Goal: Transaction & Acquisition: Purchase product/service

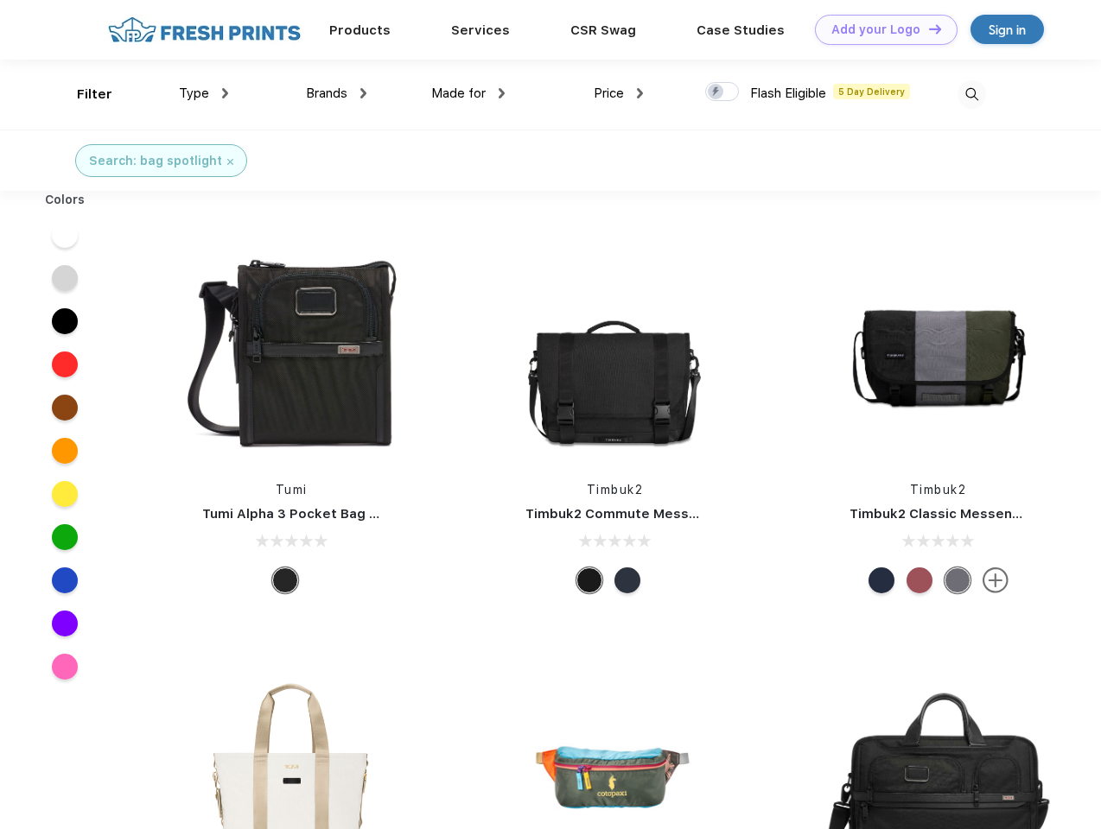
click at [880, 29] on link "Add your Logo Design Tool" at bounding box center [886, 30] width 143 height 30
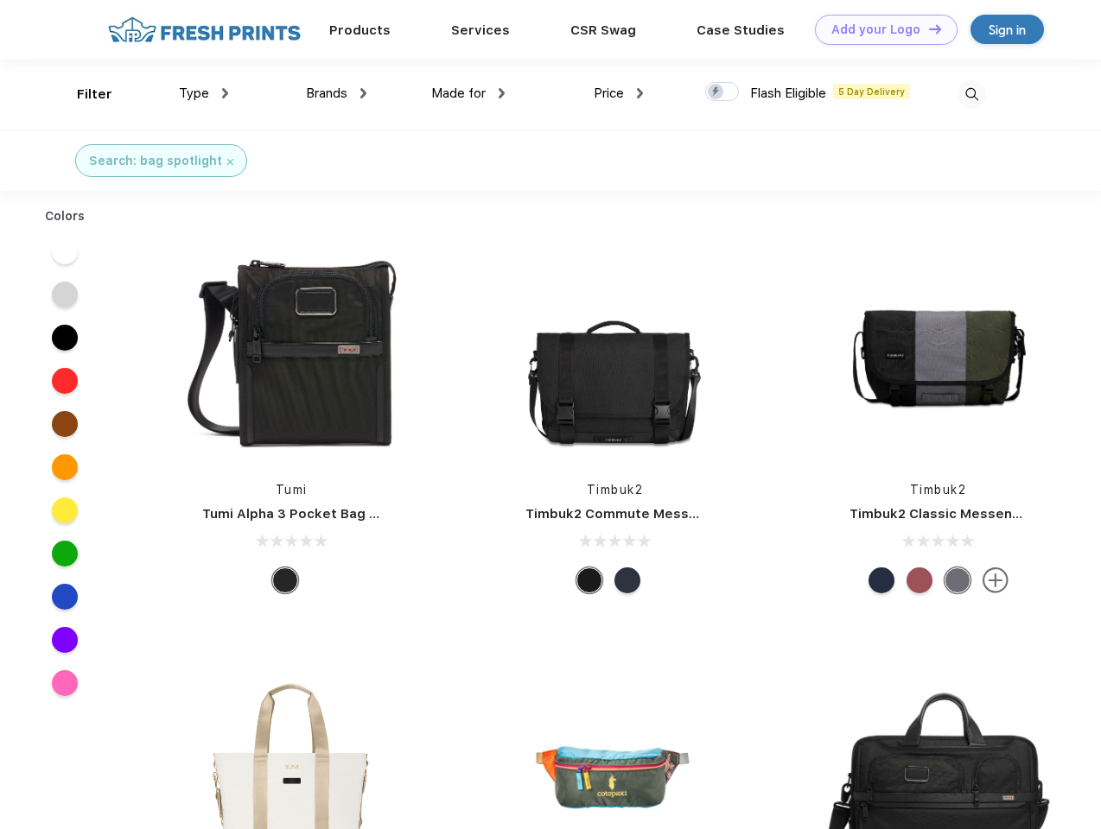
click at [0, 0] on div "Design Tool" at bounding box center [0, 0] width 0 height 0
click at [927, 29] on link "Add your Logo Design Tool" at bounding box center [886, 30] width 143 height 30
click at [83, 94] on div "Filter" at bounding box center [94, 95] width 35 height 20
click at [204, 93] on span "Type" at bounding box center [194, 94] width 30 height 16
click at [336, 93] on span "Brands" at bounding box center [326, 94] width 41 height 16
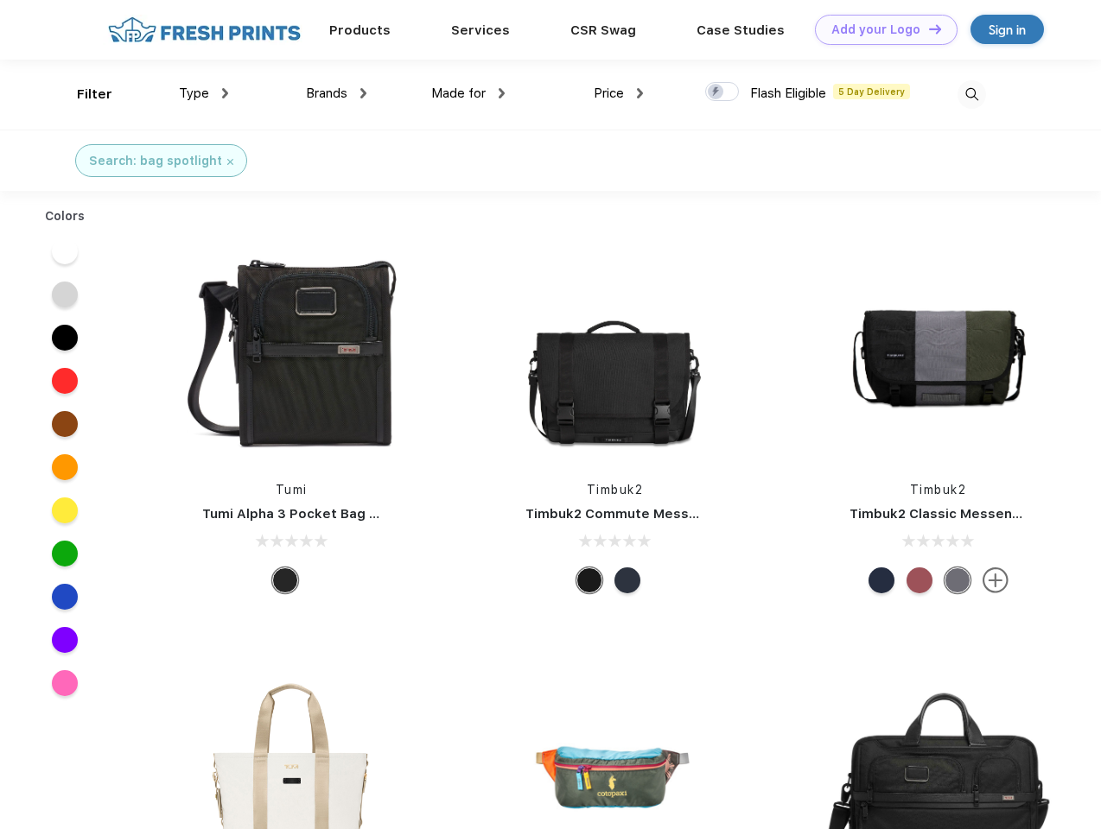
click at [468, 93] on span "Made for" at bounding box center [458, 94] width 54 height 16
click at [619, 93] on span "Price" at bounding box center [609, 94] width 30 height 16
click at [722, 92] on div at bounding box center [722, 91] width 34 height 19
click at [716, 92] on input "checkbox" at bounding box center [710, 86] width 11 height 11
click at [971, 94] on img at bounding box center [971, 94] width 29 height 29
